Goal: Navigation & Orientation: Find specific page/section

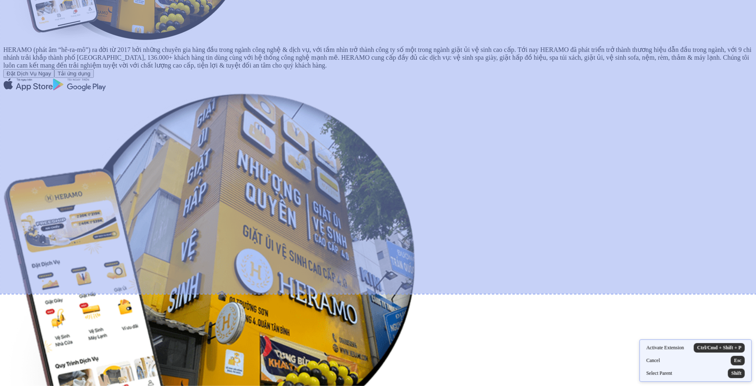
scroll to position [340, 0]
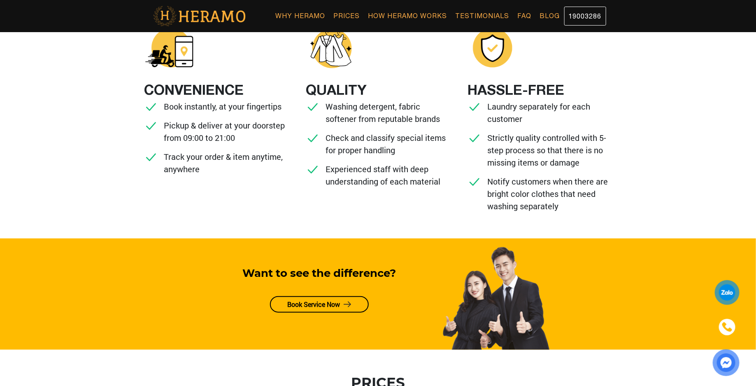
scroll to position [359, 0]
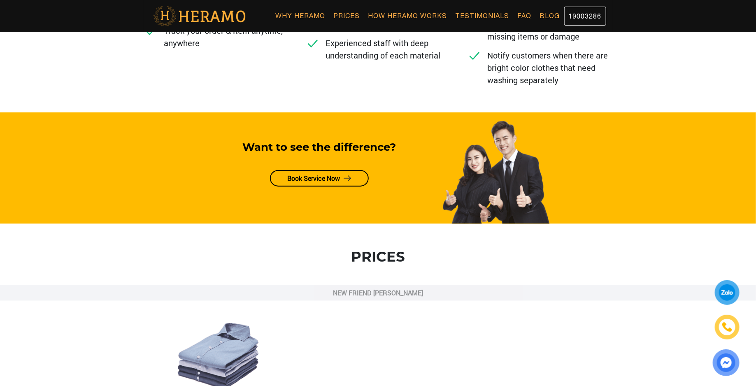
click at [335, 175] on link "Book Service Now" at bounding box center [319, 178] width 99 height 16
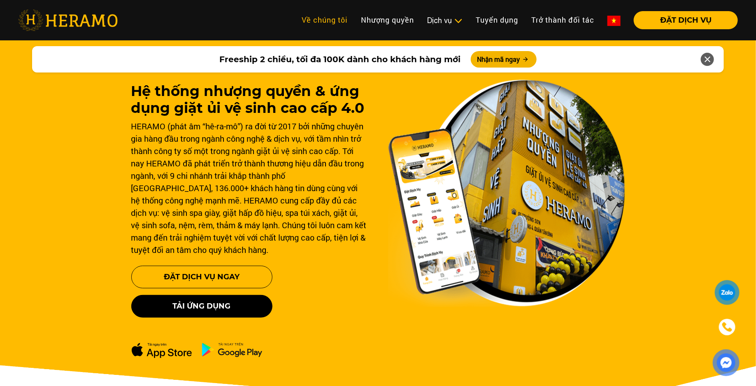
click at [339, 22] on link "Về chúng tôi" at bounding box center [324, 20] width 59 height 18
